Goal: Task Accomplishment & Management: Use online tool/utility

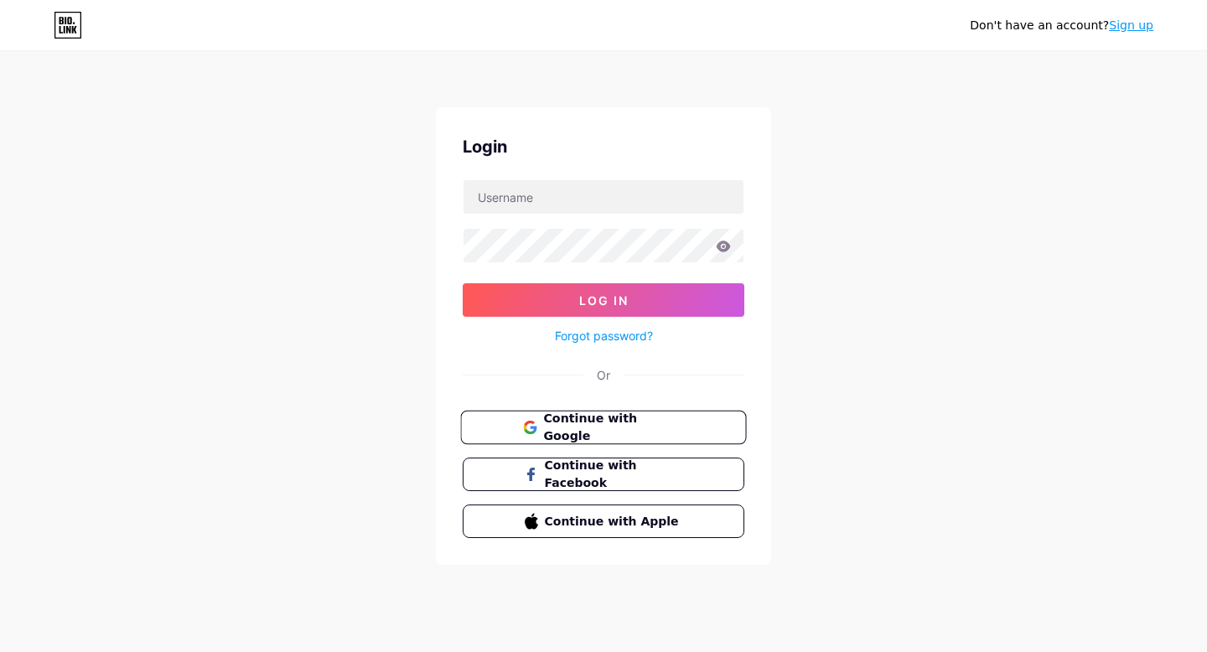
click at [656, 420] on span "Continue with Google" at bounding box center [613, 428] width 140 height 36
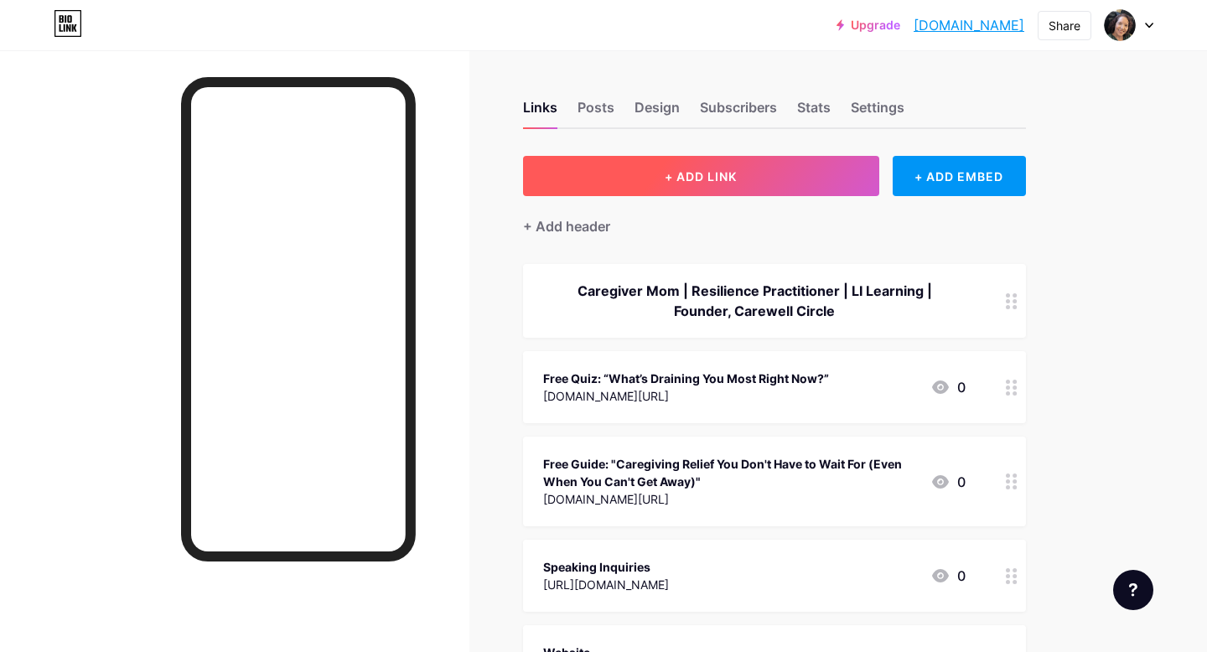
click at [754, 172] on button "+ ADD LINK" at bounding box center [701, 176] width 356 height 40
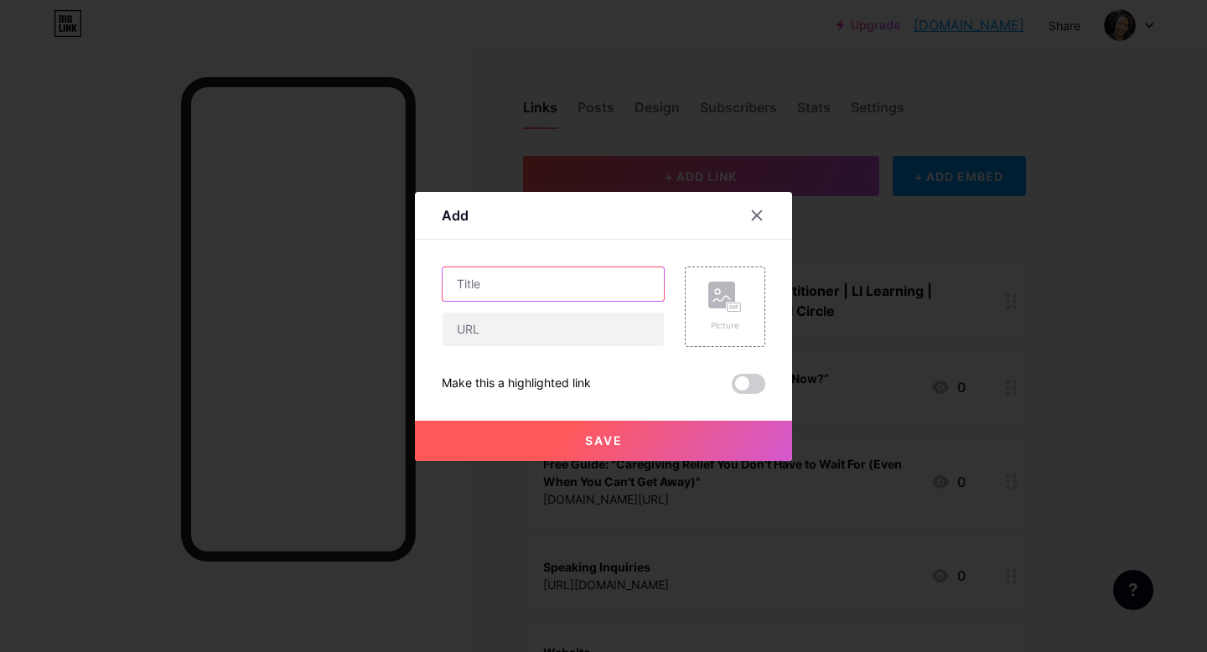
click at [564, 283] on input "text" at bounding box center [553, 284] width 221 height 34
type input "T"
type input "The Power of the Pause: Finding Relief in Caregiving on Confessions of a Reluct…"
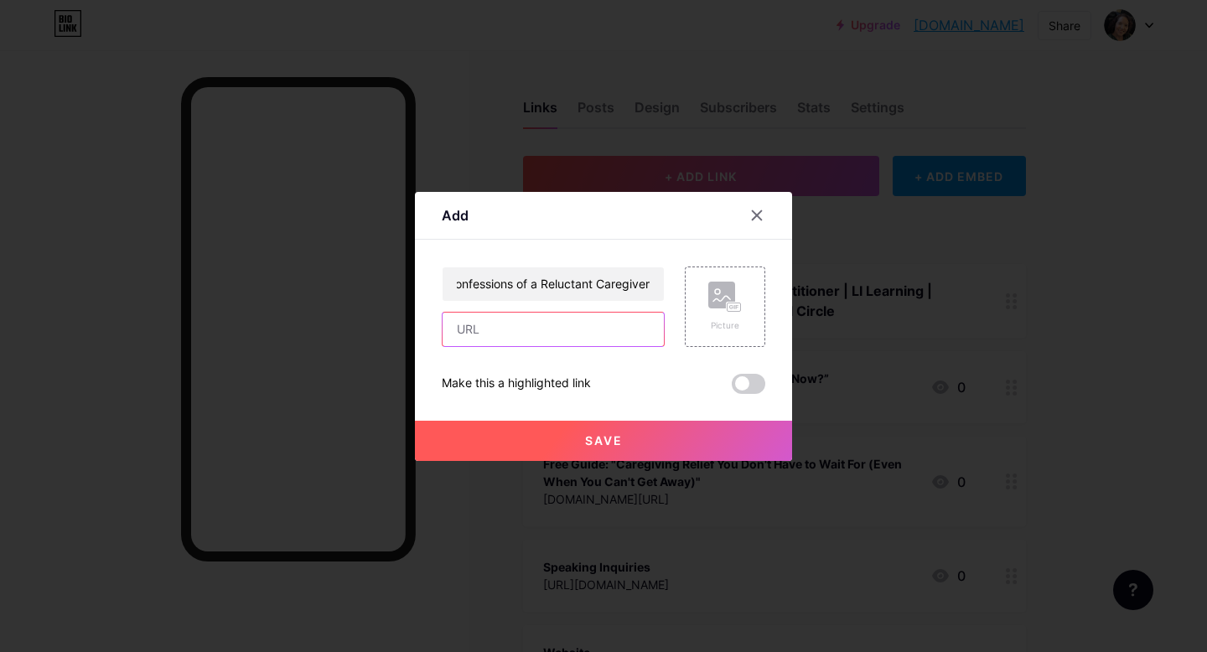
click at [624, 334] on input "text" at bounding box center [553, 330] width 221 height 34
paste input "[URL][DOMAIN_NAME]"
type input "[URL][DOMAIN_NAME]"
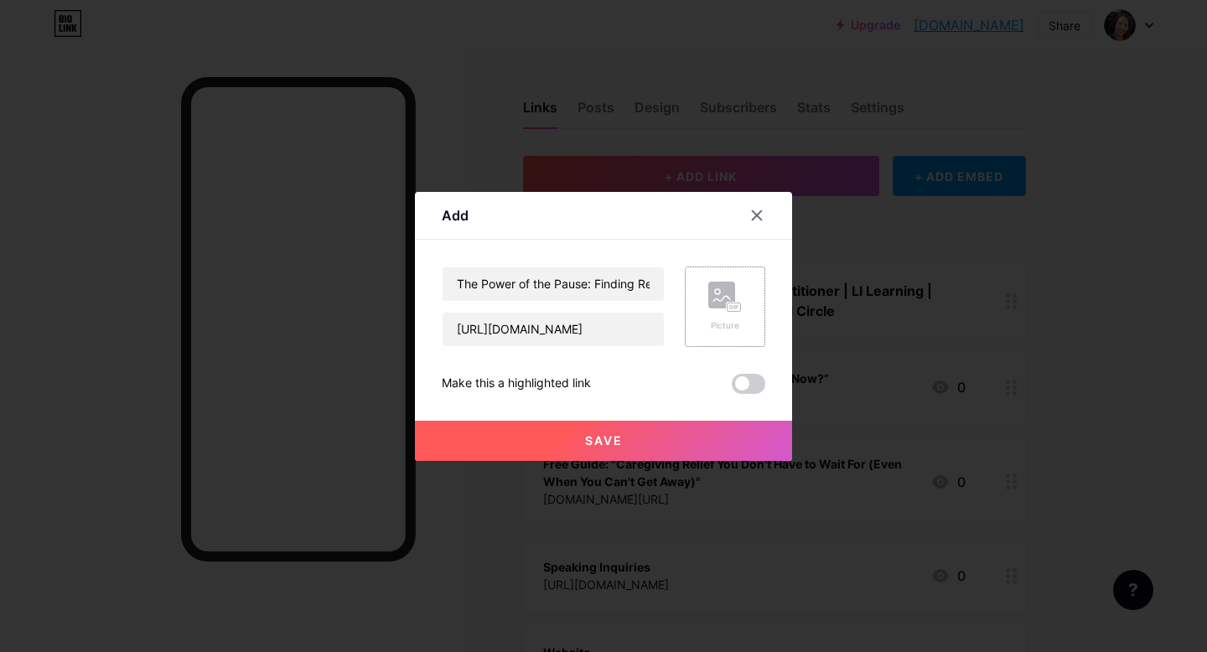
click at [729, 305] on rect at bounding box center [734, 307] width 13 height 8
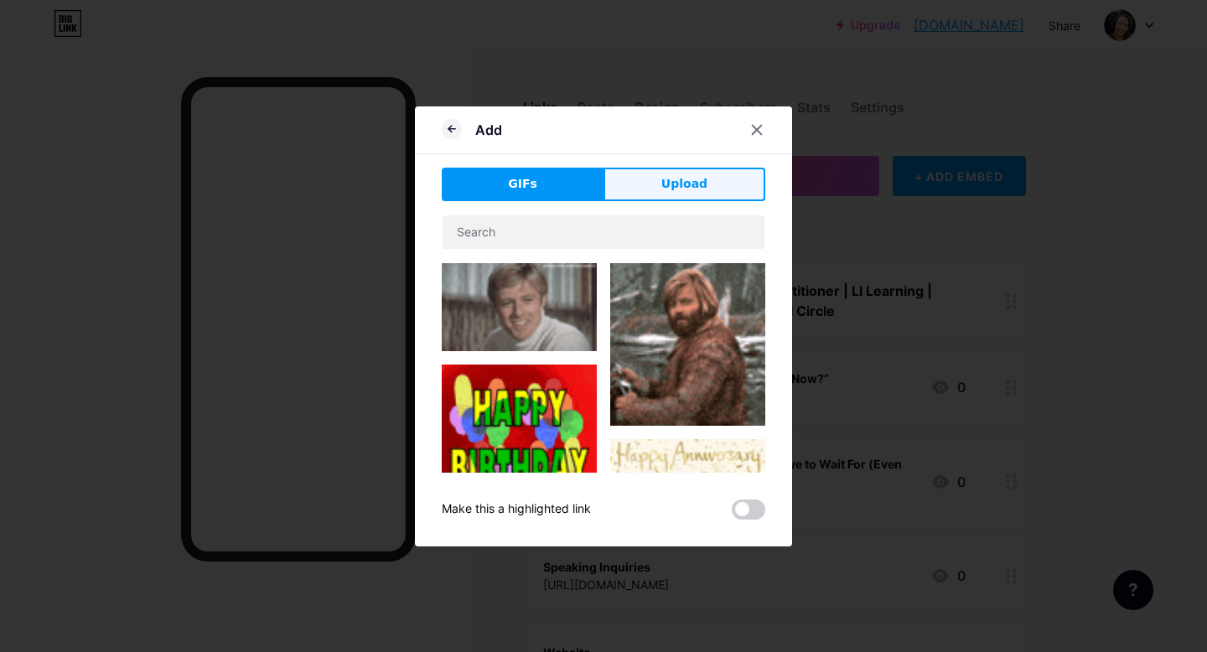
click at [682, 191] on span "Upload" at bounding box center [684, 184] width 46 height 18
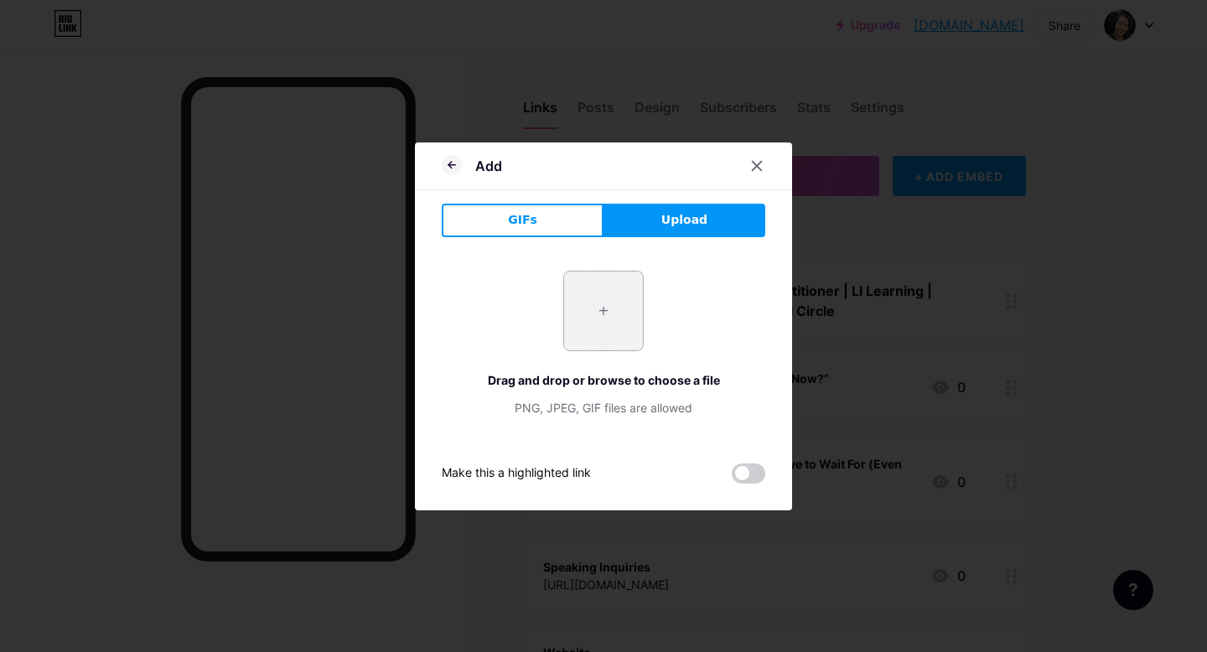
click at [601, 315] on input "file" at bounding box center [603, 311] width 79 height 79
type input "C:\fakepath\[PERSON_NAME] Guest.png"
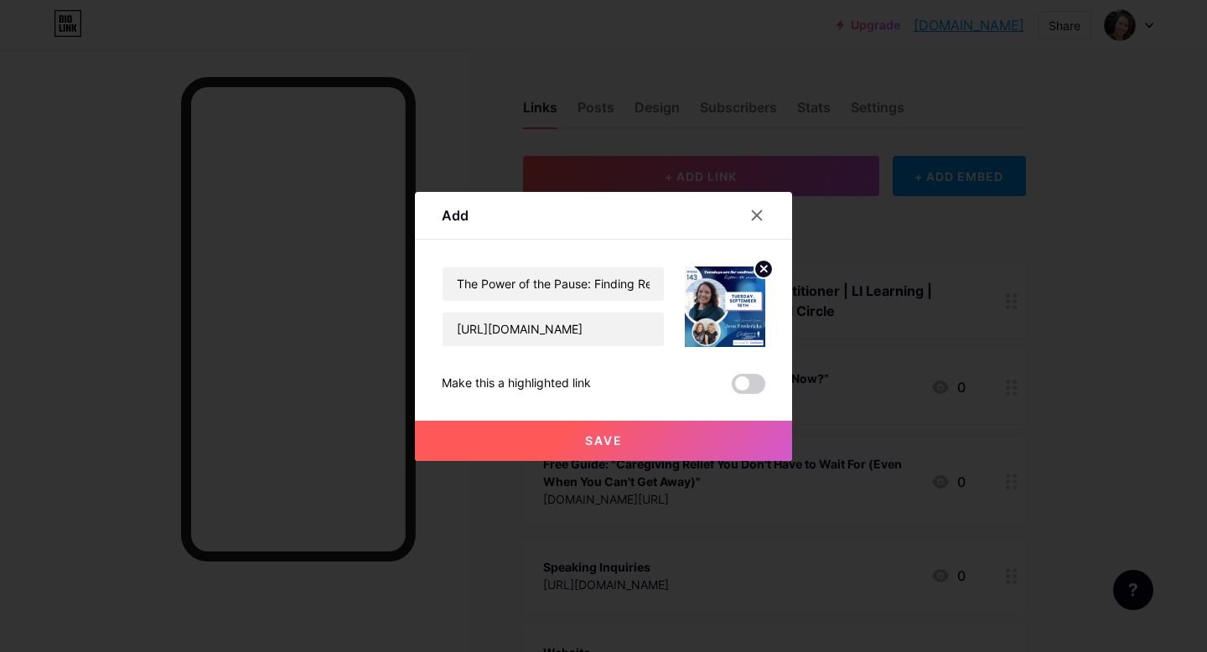
click at [756, 386] on span at bounding box center [749, 384] width 34 height 20
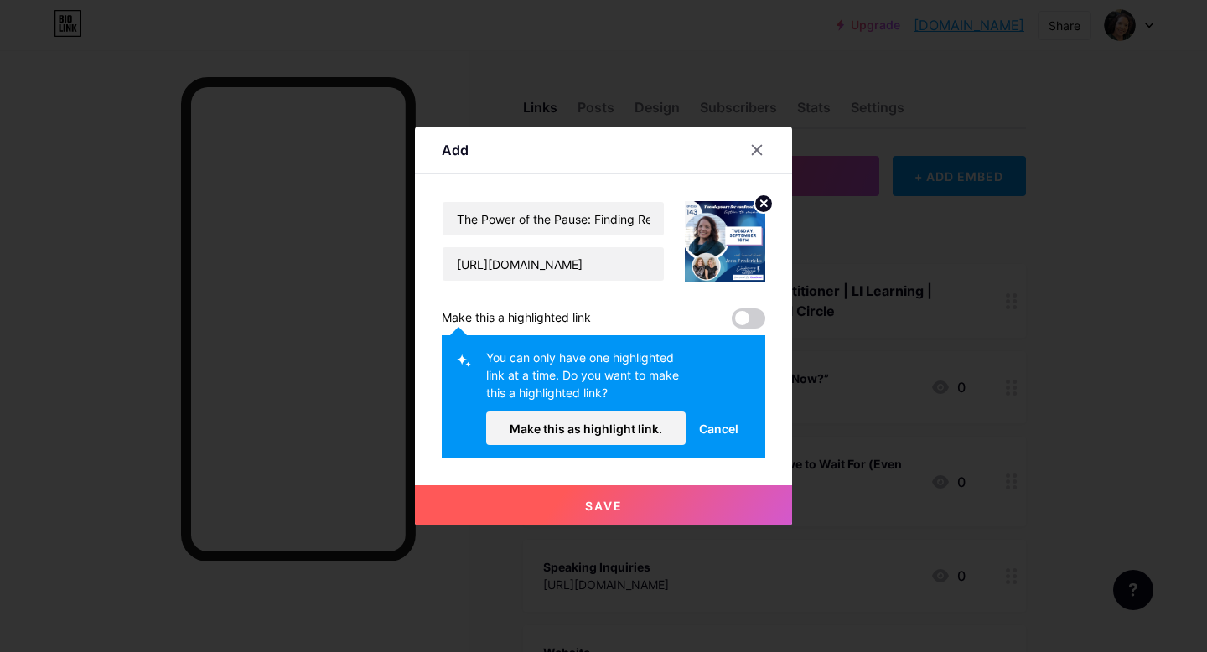
click at [715, 427] on span "Cancel" at bounding box center [718, 429] width 39 height 18
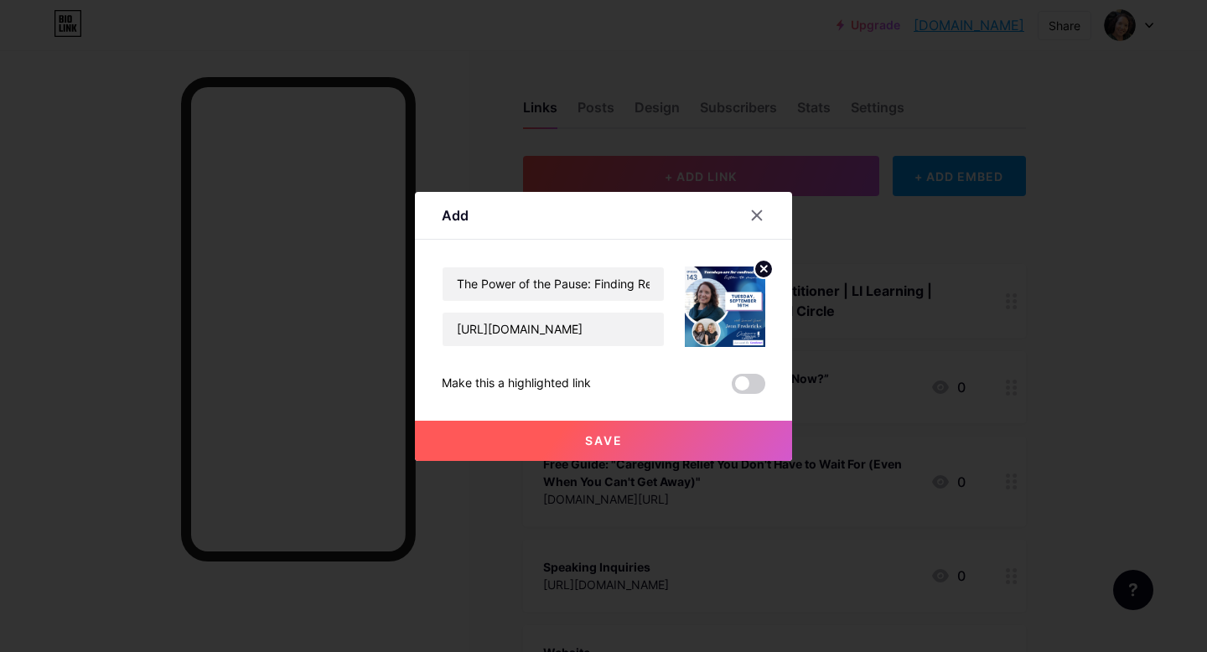
click at [634, 439] on button "Save" at bounding box center [603, 441] width 377 height 40
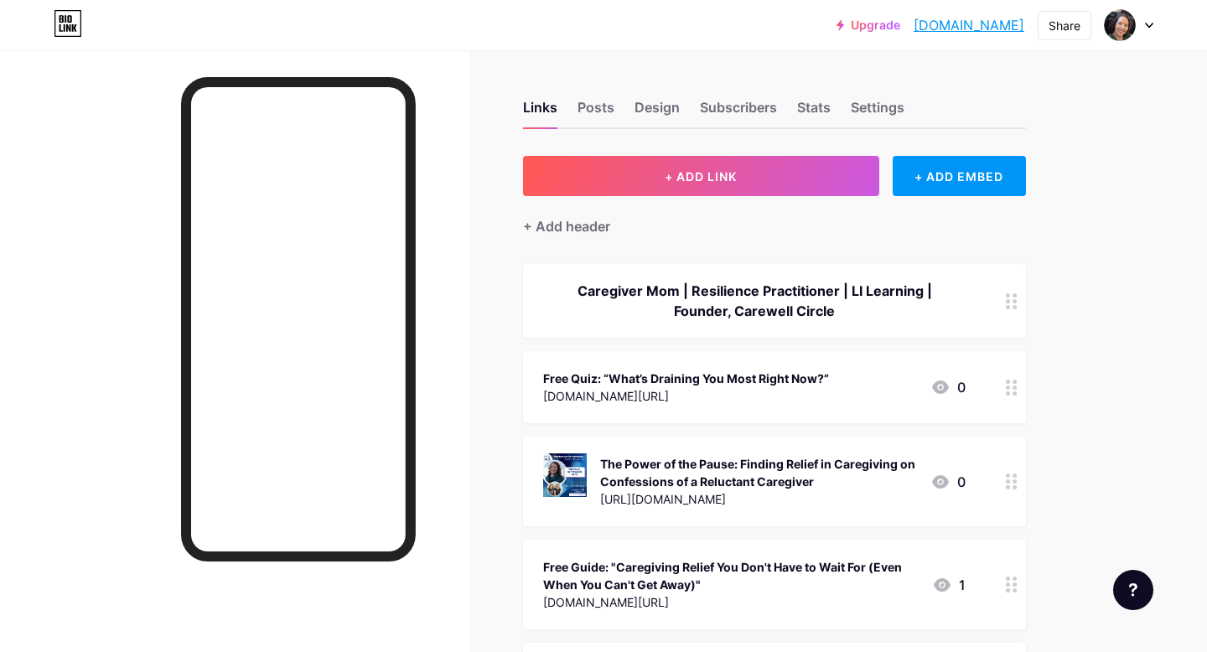
click at [1105, 291] on div "Upgrade [DOMAIN_NAME]... [DOMAIN_NAME] Share Switch accounts [PERSON_NAME] [DOM…" at bounding box center [603, 548] width 1207 height 1096
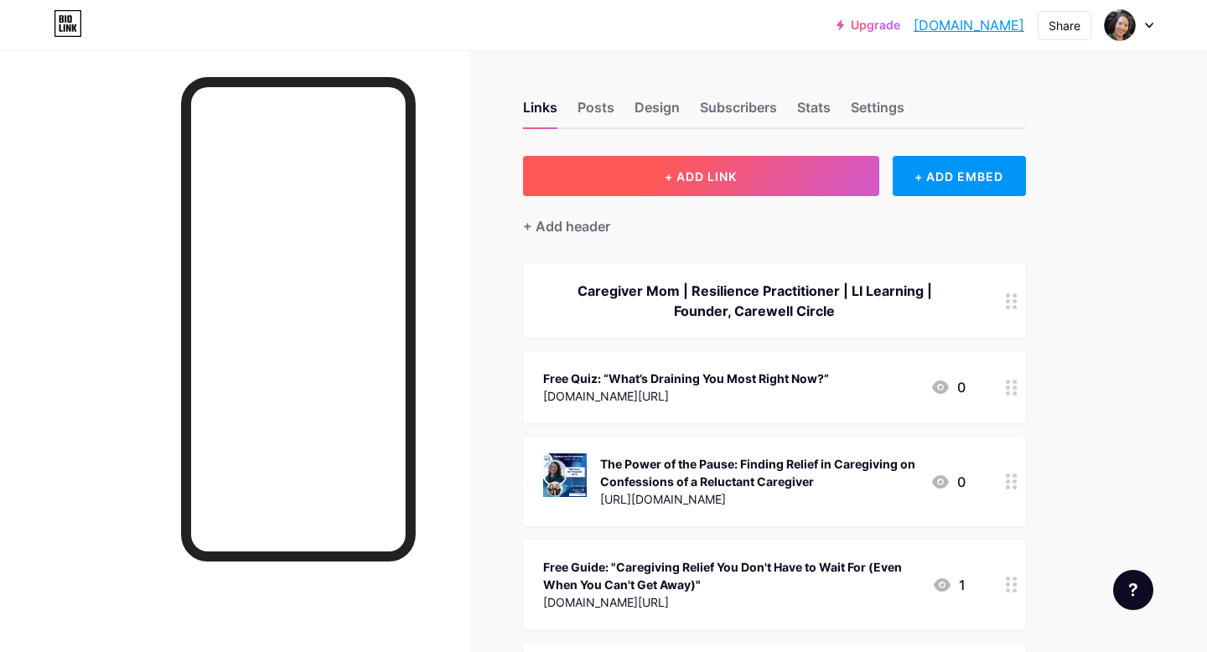
click at [771, 170] on button "+ ADD LINK" at bounding box center [701, 176] width 356 height 40
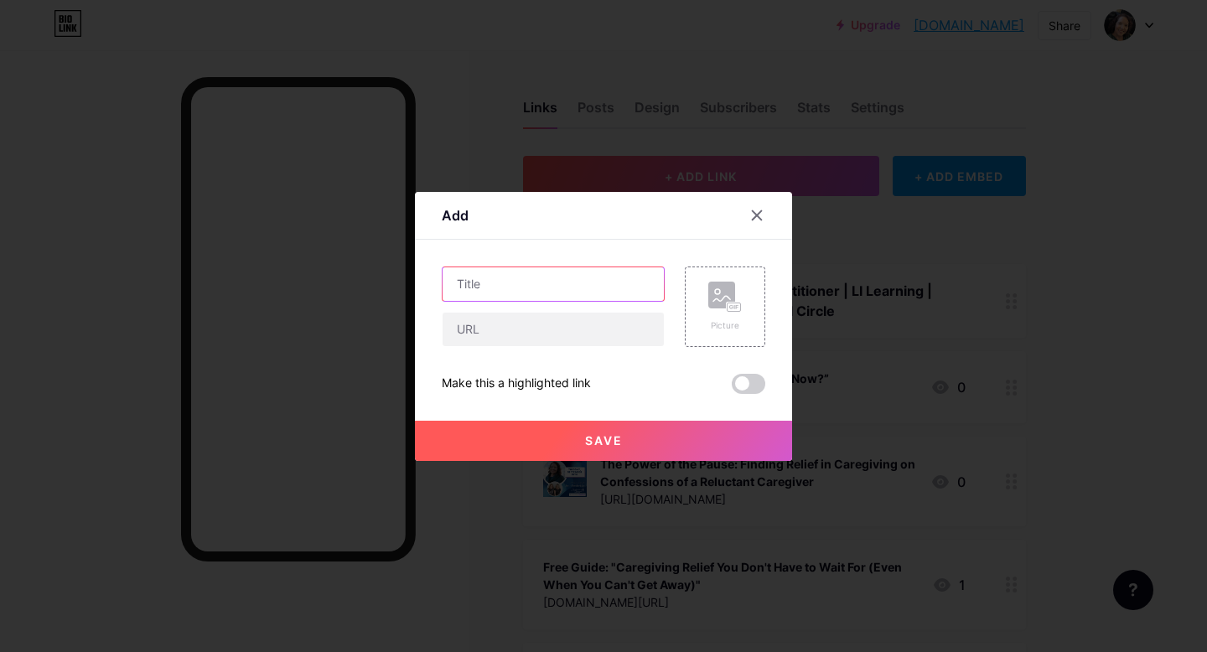
click at [538, 278] on input "text" at bounding box center [553, 284] width 221 height 34
type input "Try Carewell Circle Free for 2 Weeks"
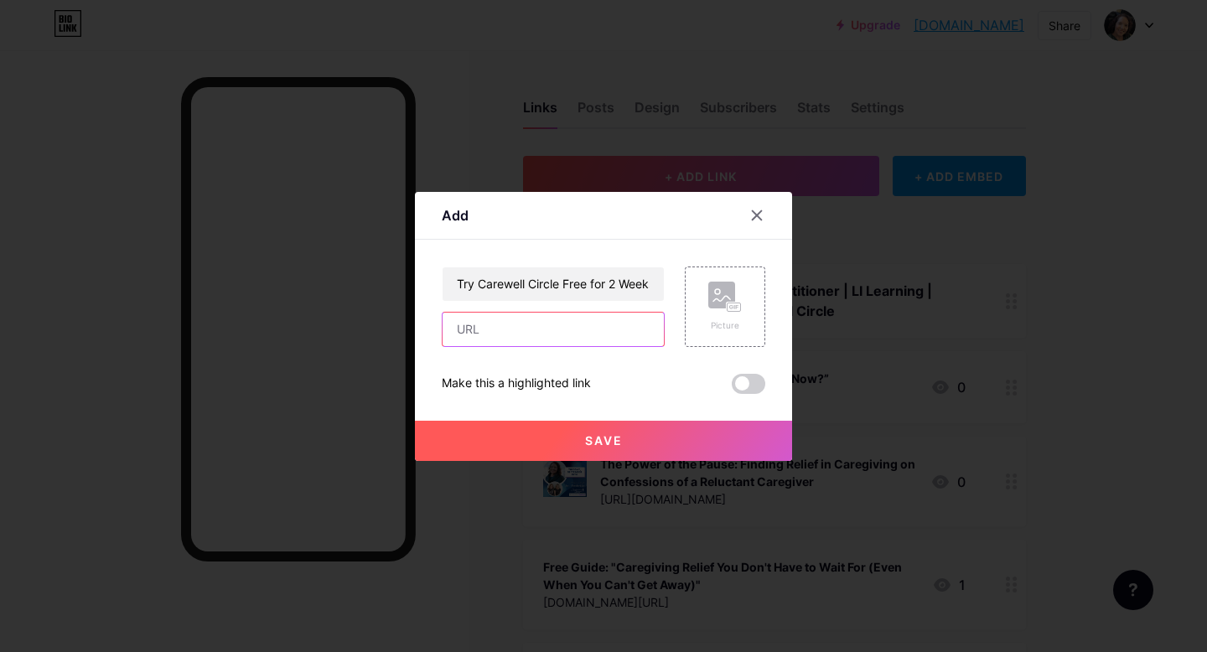
click at [563, 329] on input "text" at bounding box center [553, 330] width 221 height 34
paste input "[URL][DOMAIN_NAME][PERSON_NAME]"
type input "[URL][DOMAIN_NAME][PERSON_NAME]"
click at [724, 295] on rect at bounding box center [721, 295] width 27 height 27
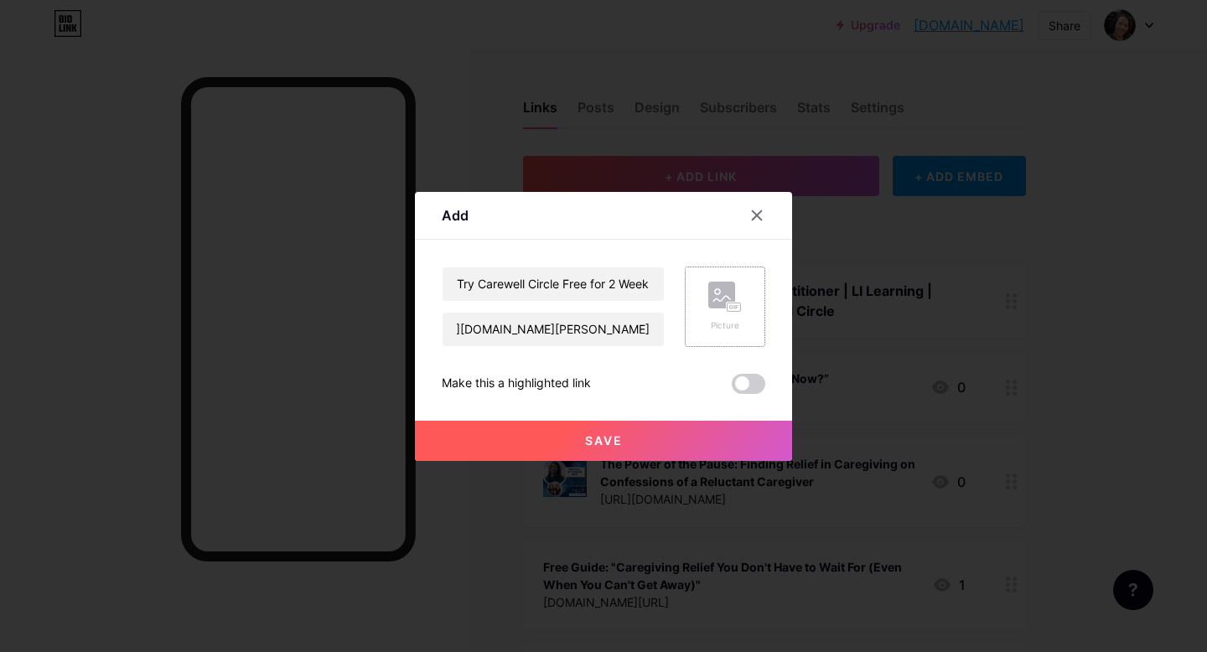
scroll to position [0, 0]
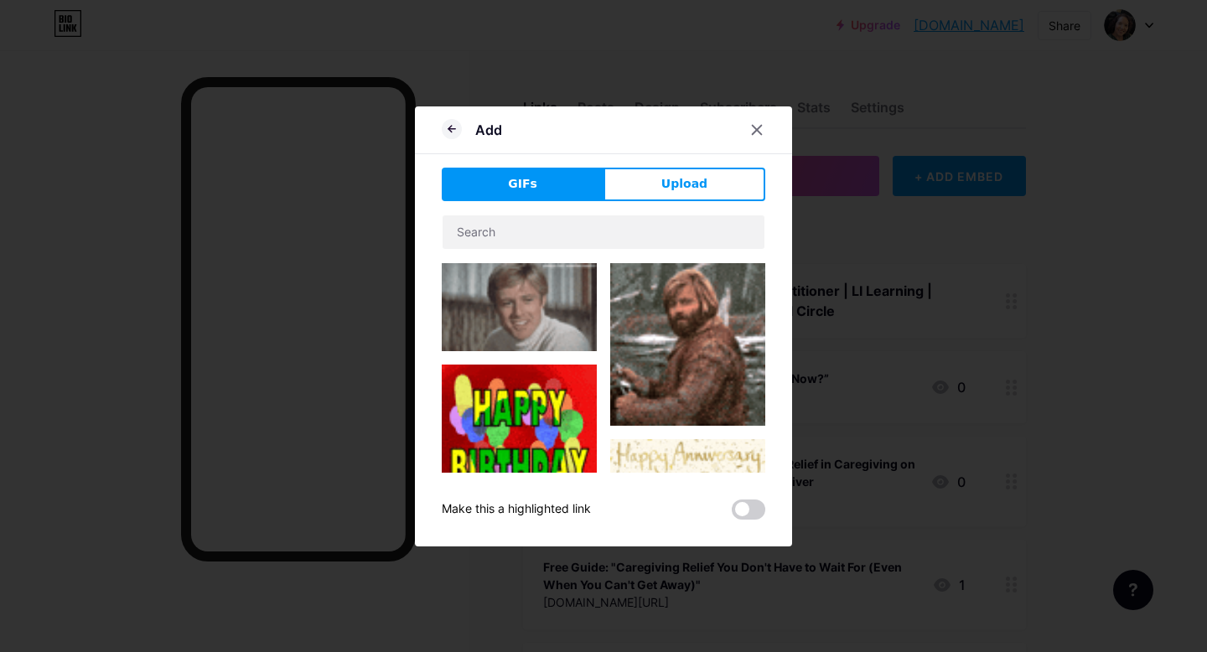
click at [689, 186] on span "Upload" at bounding box center [684, 184] width 46 height 18
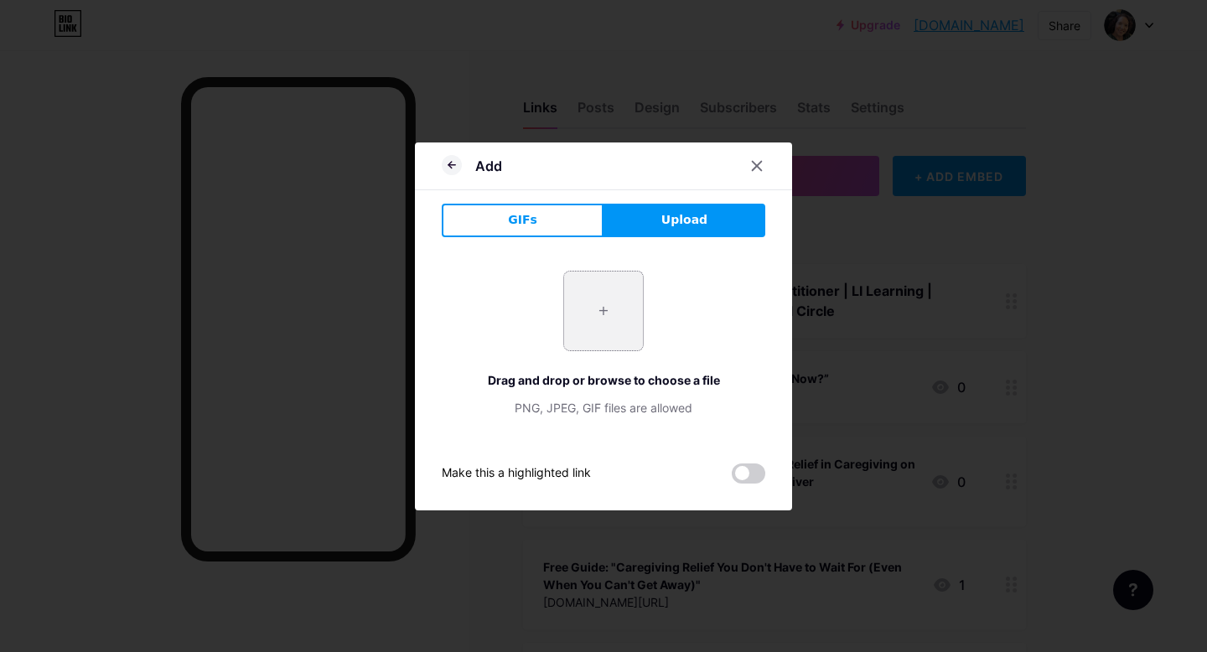
click at [599, 322] on input "file" at bounding box center [603, 311] width 79 height 79
type input "C:\fakepath\Carewell Circle Screen Shot.png"
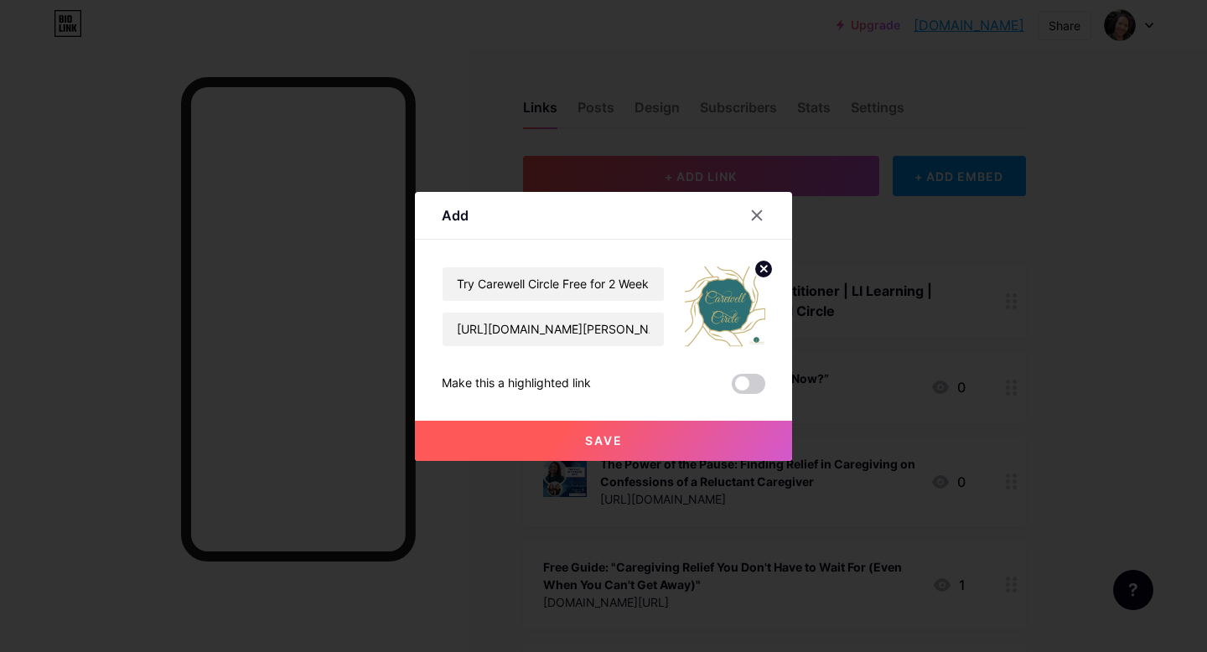
click at [621, 441] on span "Save" at bounding box center [604, 440] width 38 height 14
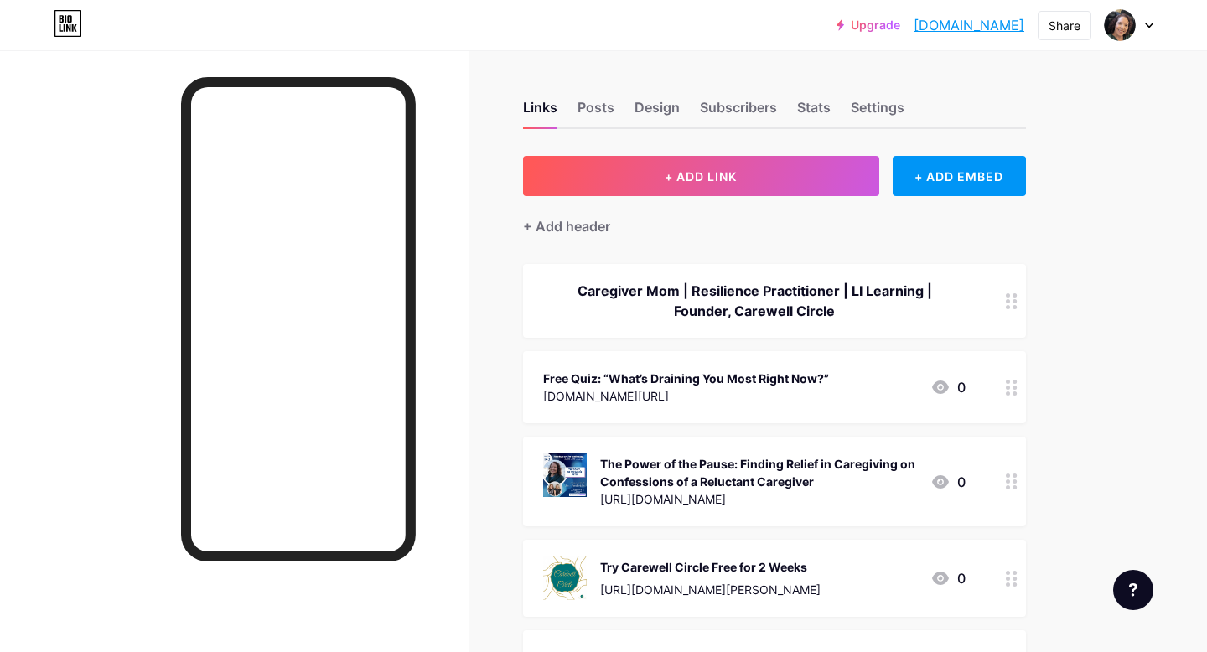
click at [1081, 105] on div "Links Posts Design Subscribers Stats Settings + ADD LINK + ADD EMBED + Add head…" at bounding box center [548, 618] width 1096 height 1137
click at [821, 108] on div "Stats" at bounding box center [814, 112] width 34 height 30
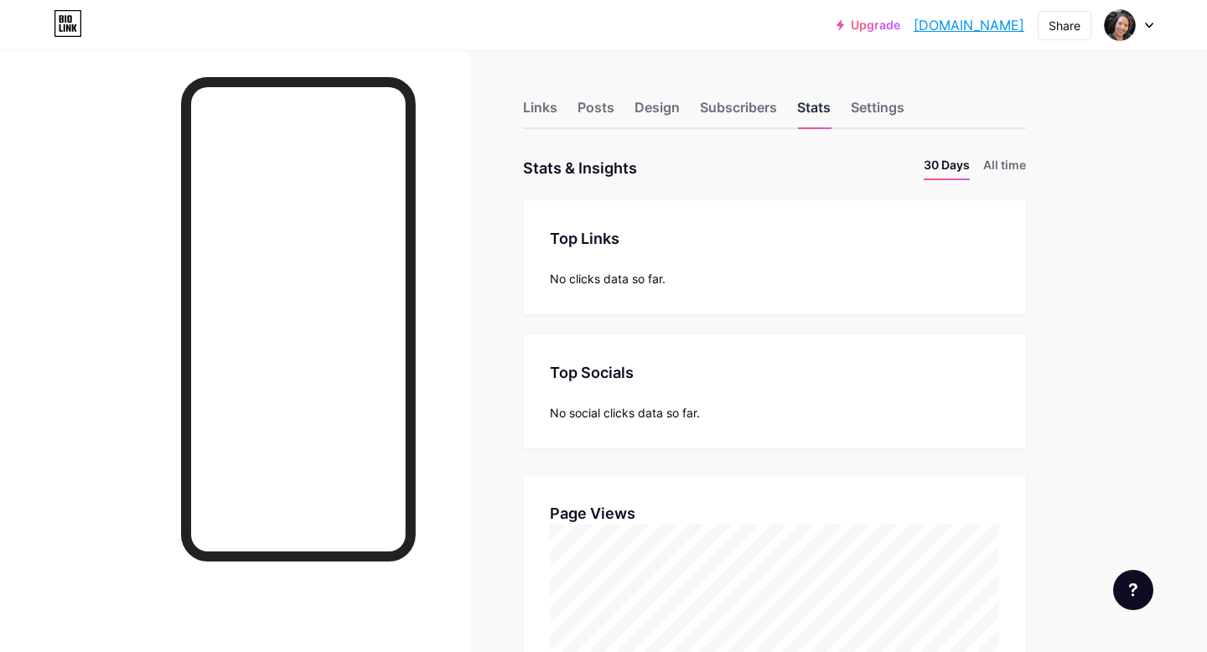
scroll to position [652, 1207]
click at [868, 111] on div "Settings" at bounding box center [878, 112] width 54 height 30
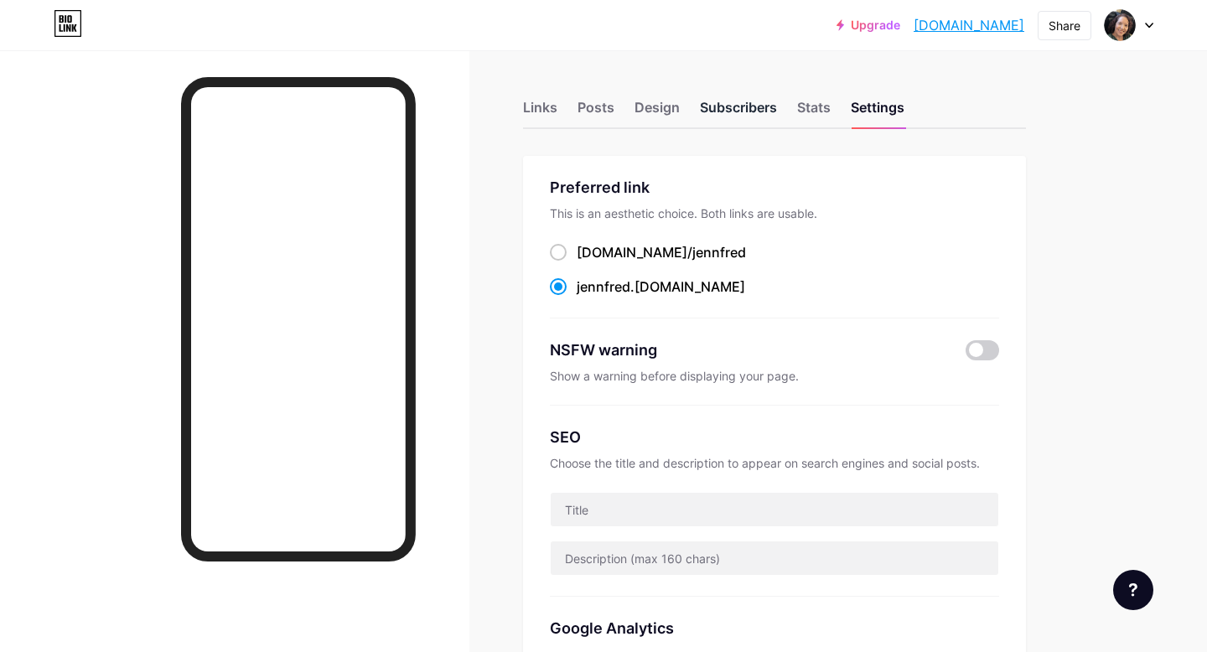
click at [749, 110] on div "Subscribers" at bounding box center [738, 112] width 77 height 30
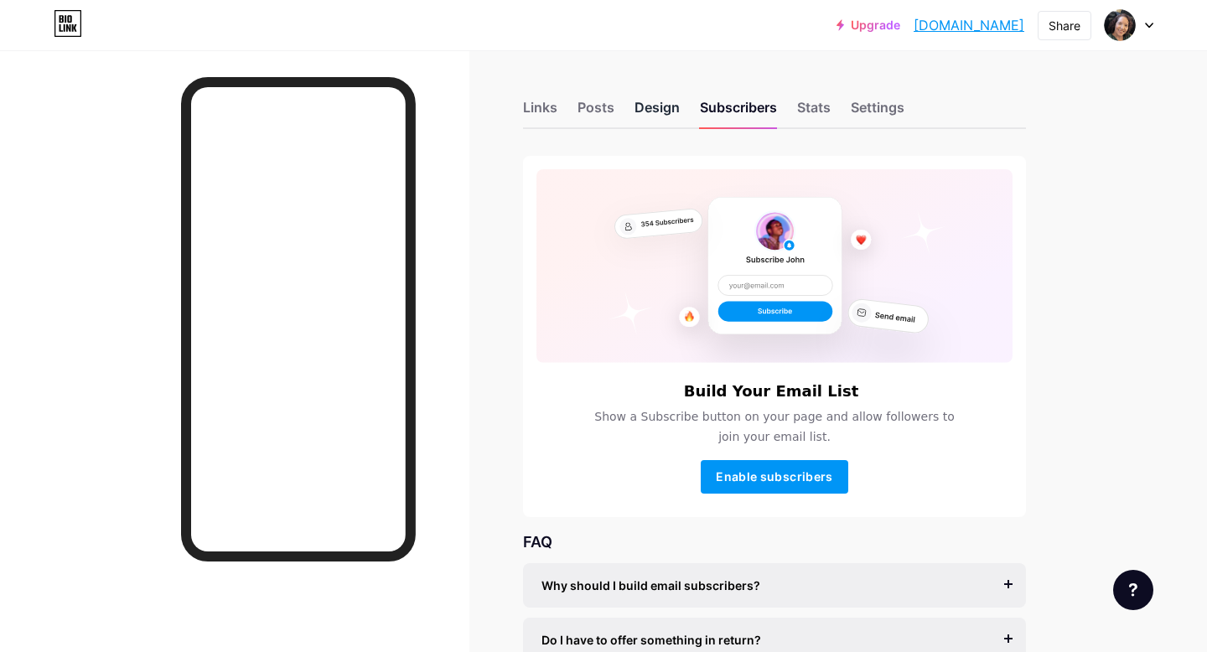
click at [651, 111] on div "Design" at bounding box center [657, 112] width 45 height 30
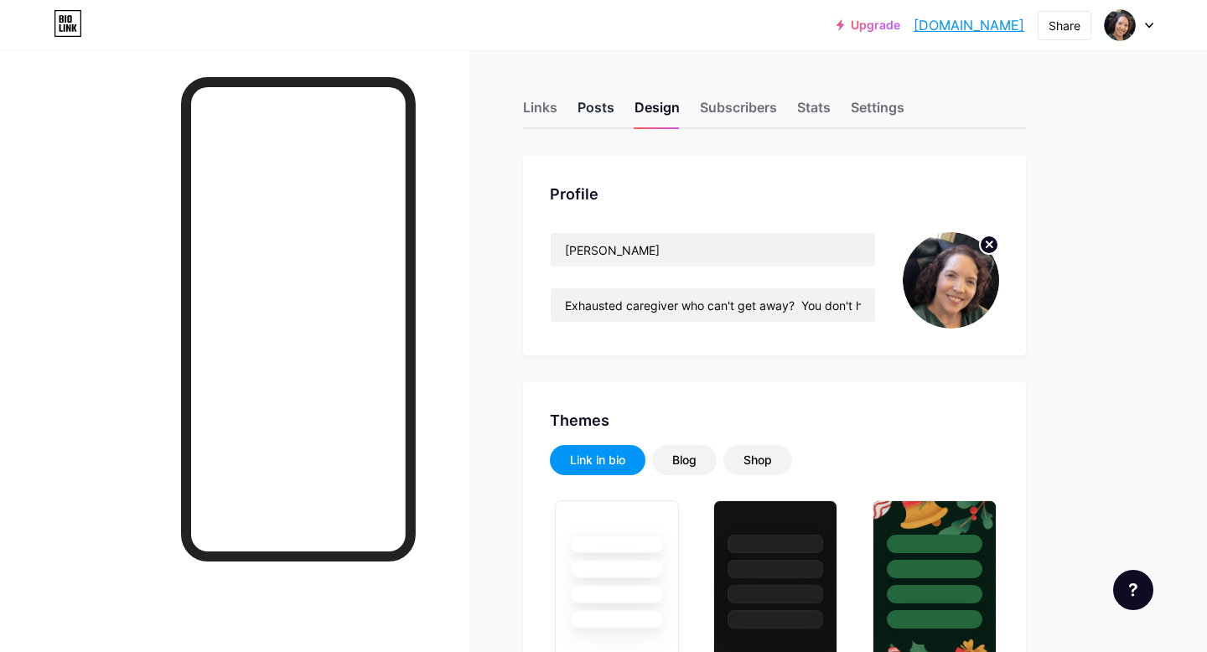
click at [595, 114] on div "Posts" at bounding box center [596, 112] width 37 height 30
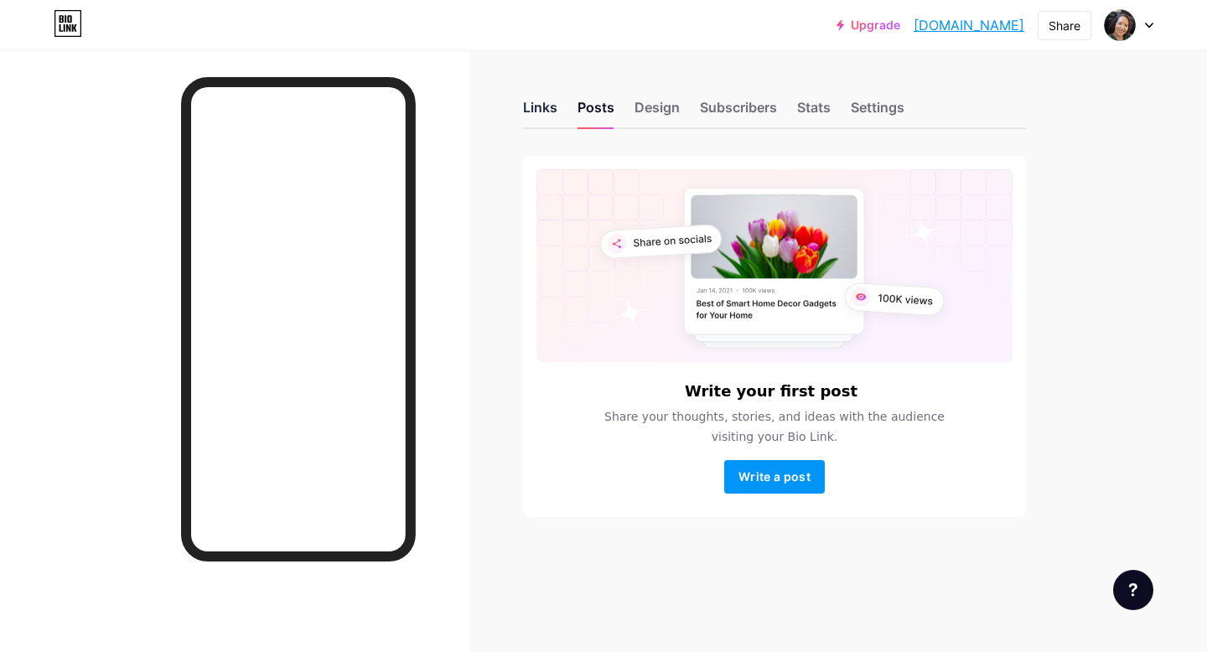
click at [537, 113] on div "Links" at bounding box center [540, 112] width 34 height 30
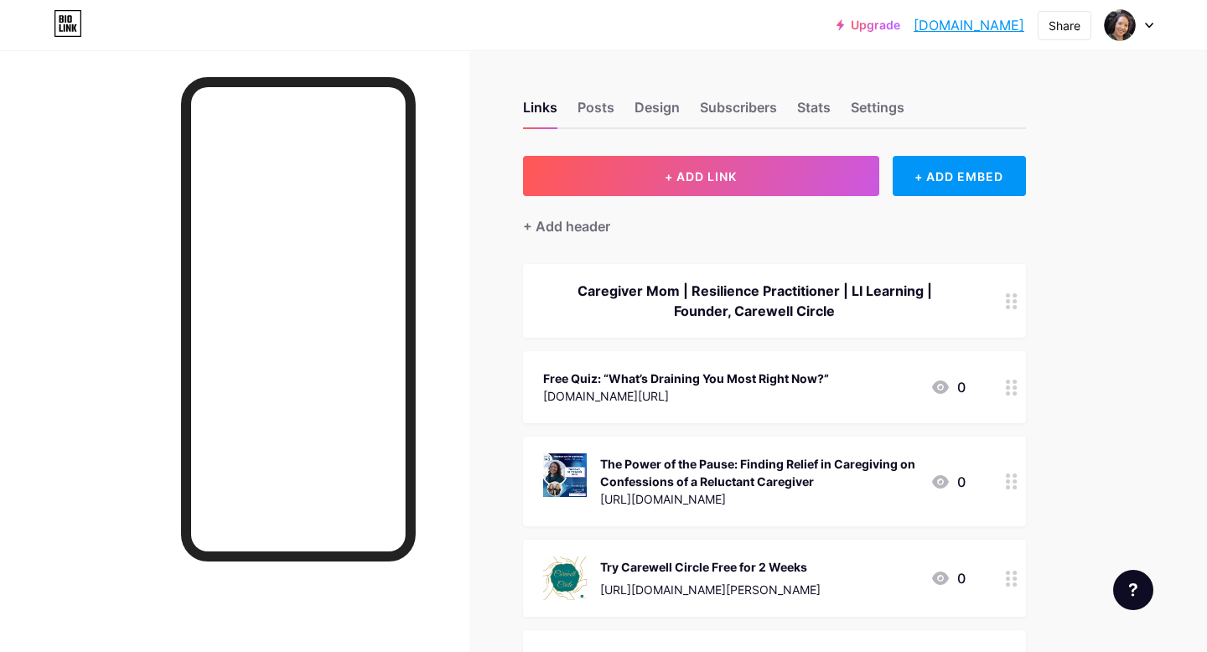
click at [1149, 29] on div at bounding box center [1129, 25] width 49 height 30
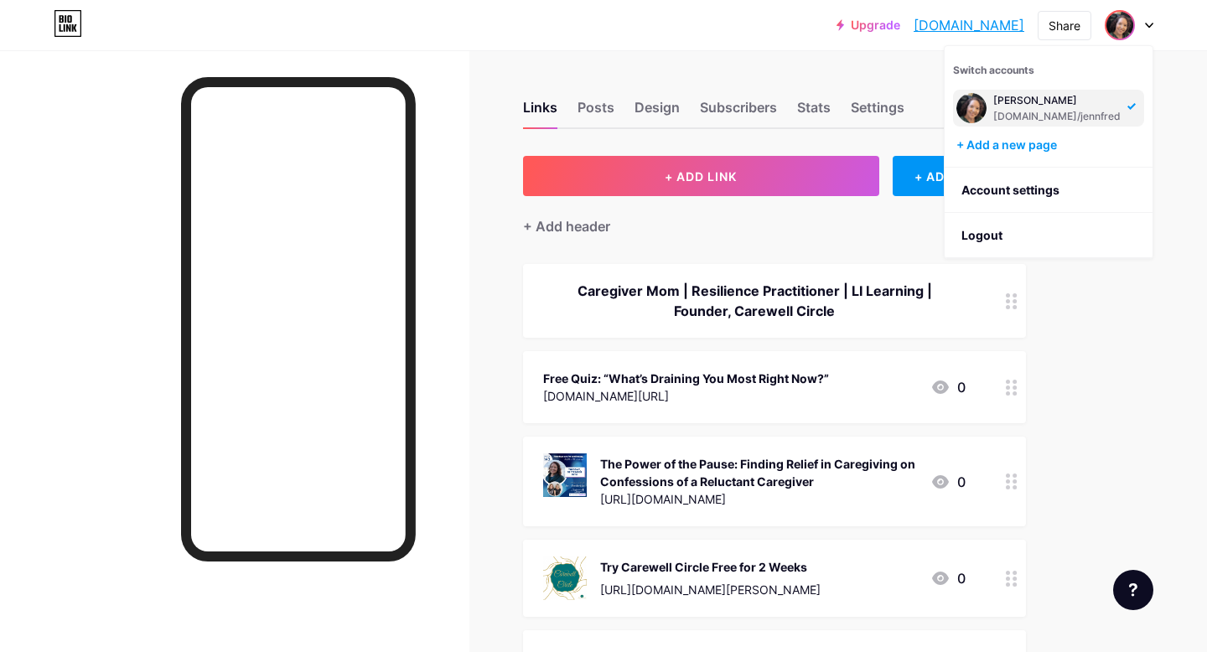
click at [1164, 111] on div "Upgrade [DOMAIN_NAME]... [DOMAIN_NAME] Share Switch accounts [PERSON_NAME] [DOM…" at bounding box center [603, 593] width 1207 height 1187
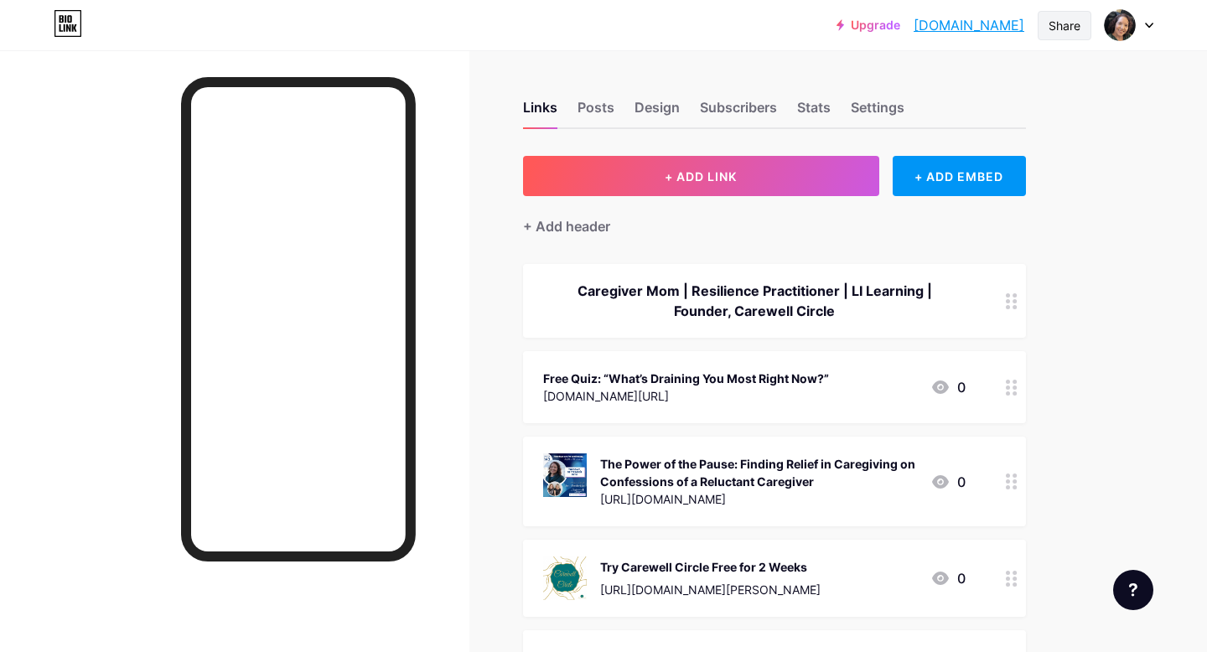
click at [1063, 34] on div "Share" at bounding box center [1065, 25] width 54 height 29
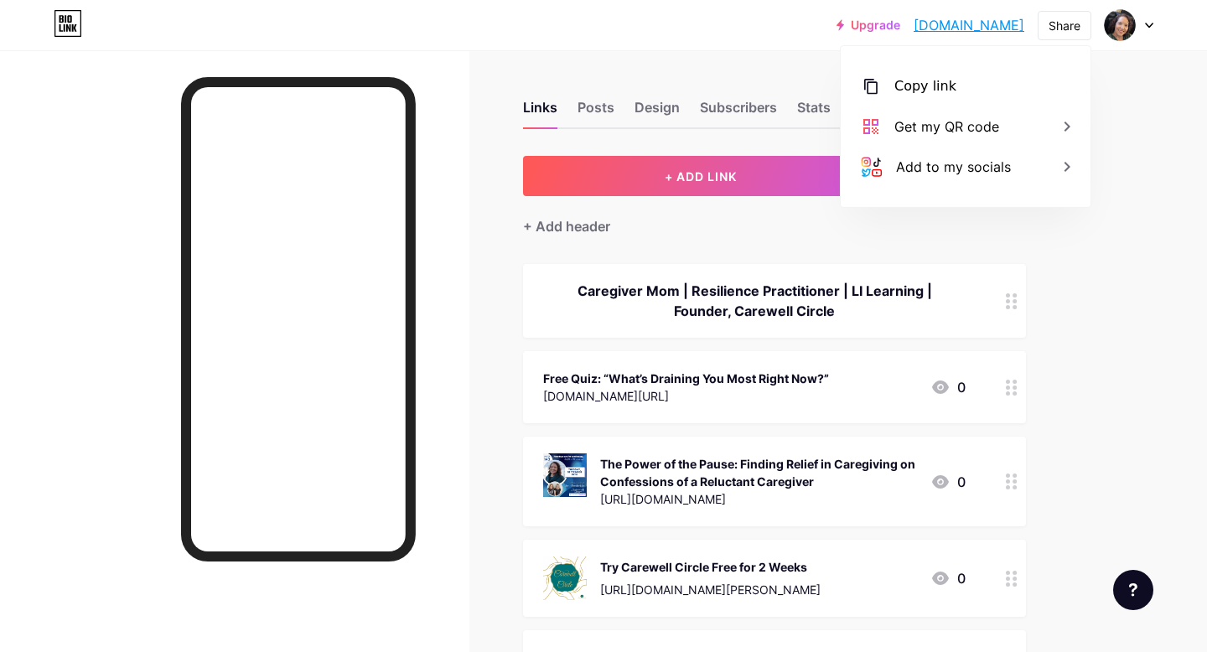
click at [1127, 192] on div "Upgrade [DOMAIN_NAME]... [DOMAIN_NAME] Share Copy link [DOMAIN_NAME] Get my QR …" at bounding box center [603, 593] width 1207 height 1187
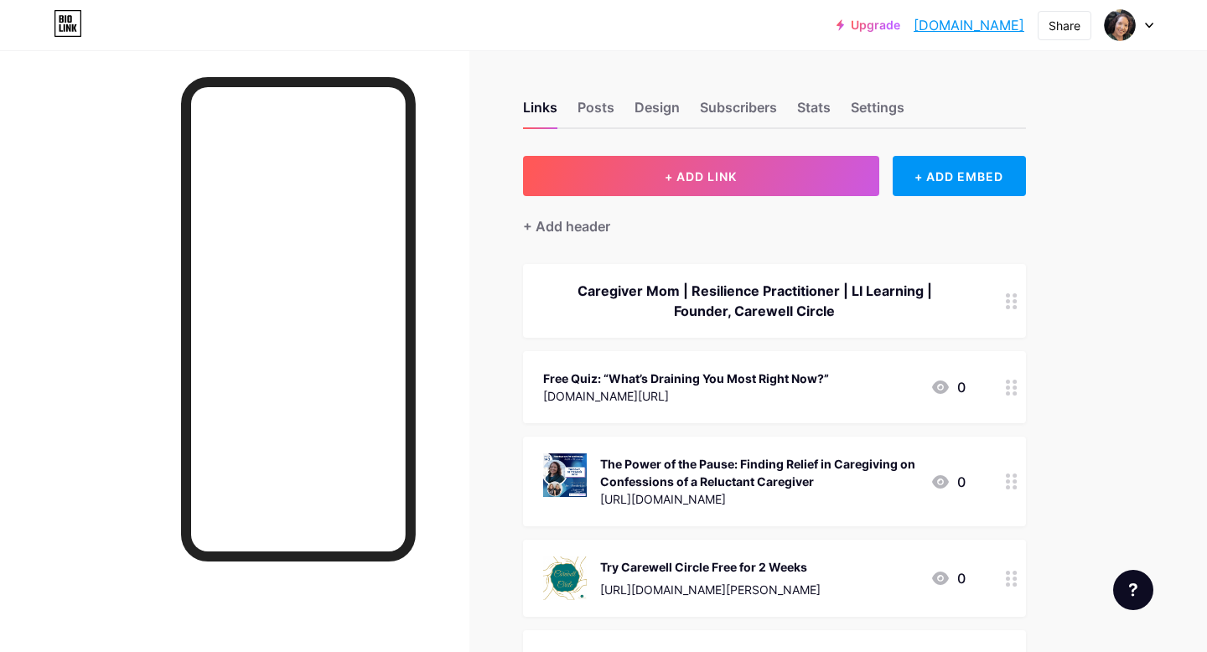
click at [1169, 251] on div "Upgrade [DOMAIN_NAME]... [DOMAIN_NAME] Share Switch accounts [PERSON_NAME] [DOM…" at bounding box center [603, 593] width 1207 height 1187
